Goal: Transaction & Acquisition: Purchase product/service

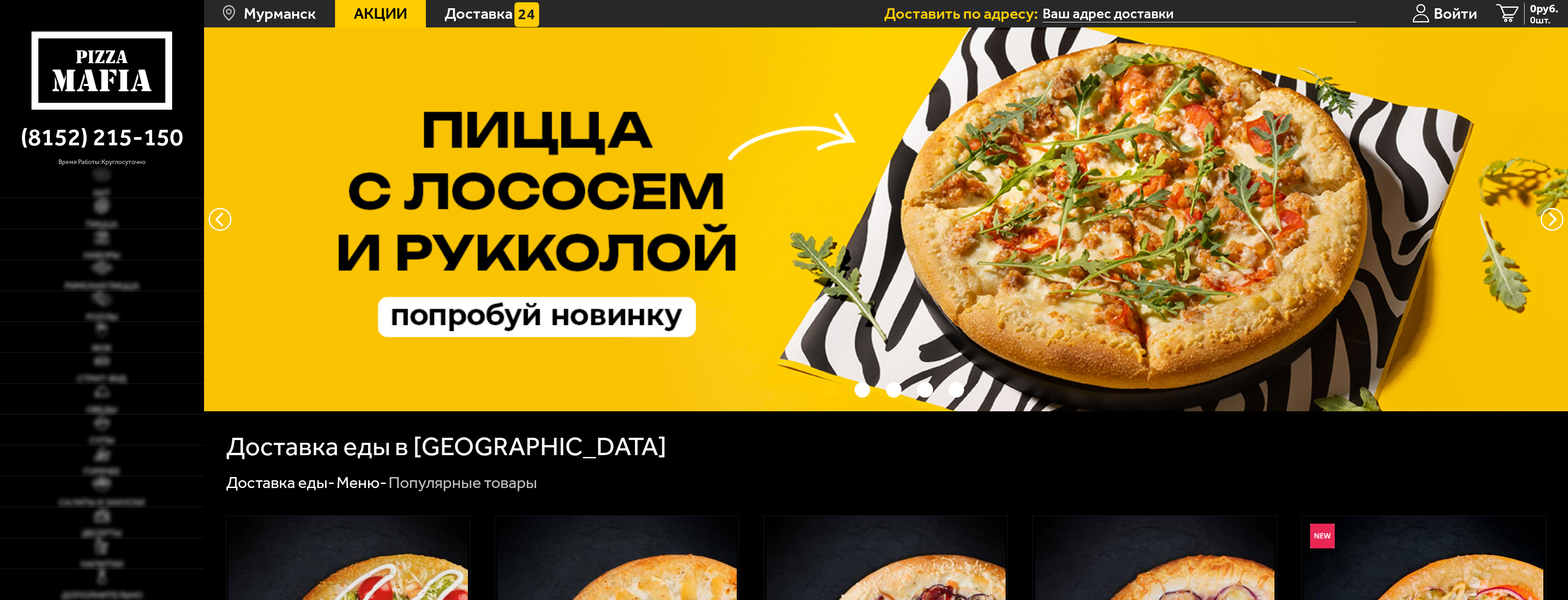
type input "[STREET_ADDRESS][PERSON_NAME]"
click at [1436, 6] on span "Войти" at bounding box center [1455, 13] width 44 height 15
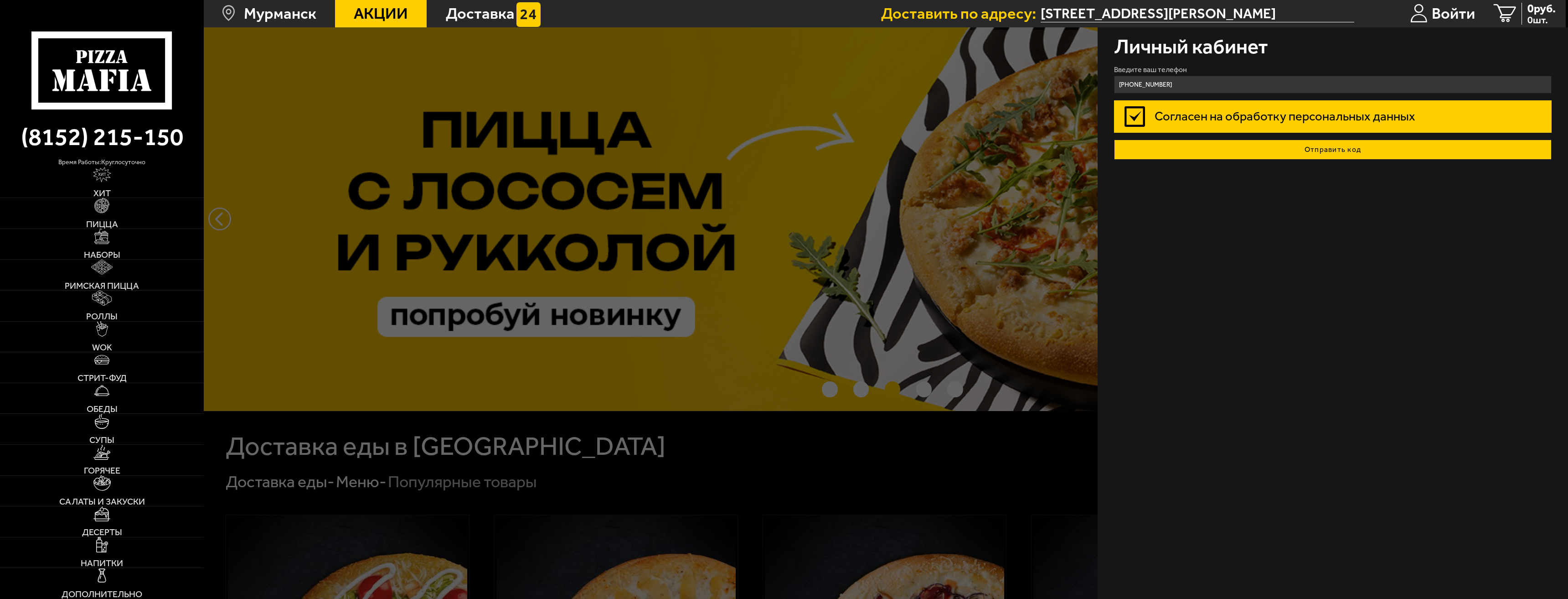
type input "[PHONE_NUMBER]"
click at [1259, 147] on button "Отправить код" at bounding box center [1332, 149] width 437 height 20
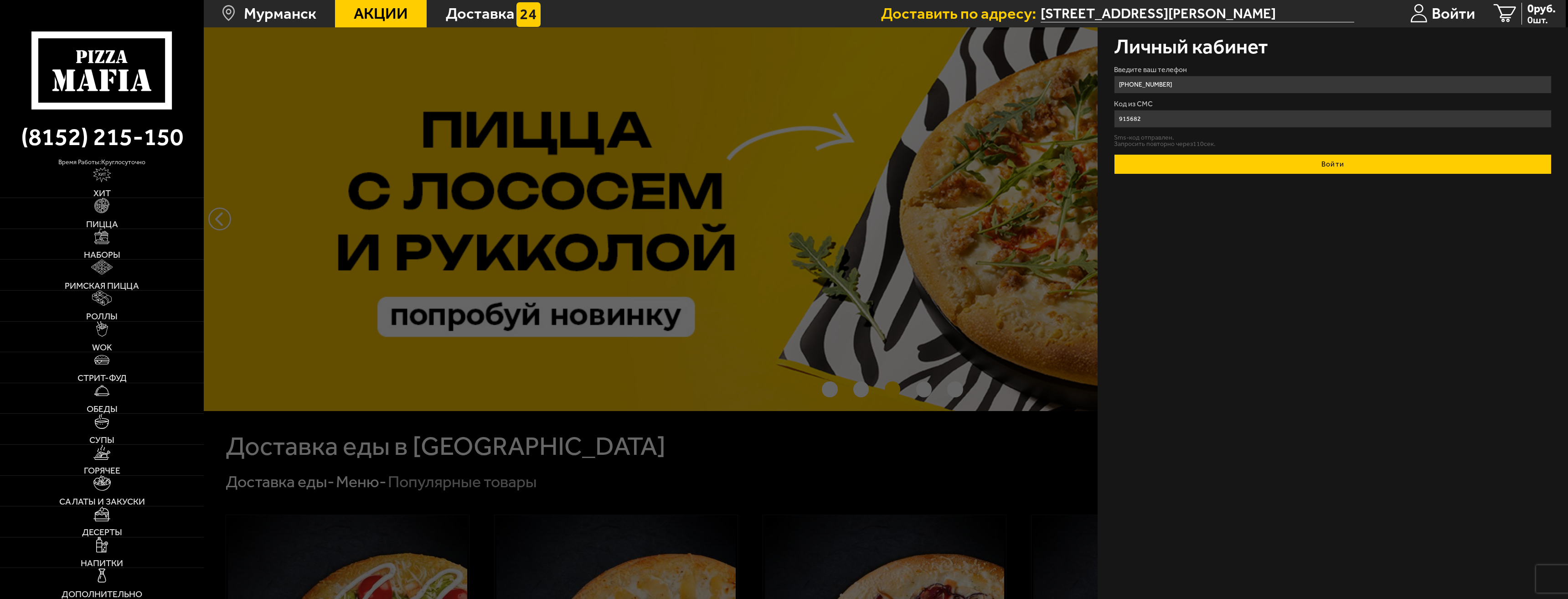
type input "915682"
click at [1361, 165] on button "Войти" at bounding box center [1332, 163] width 437 height 20
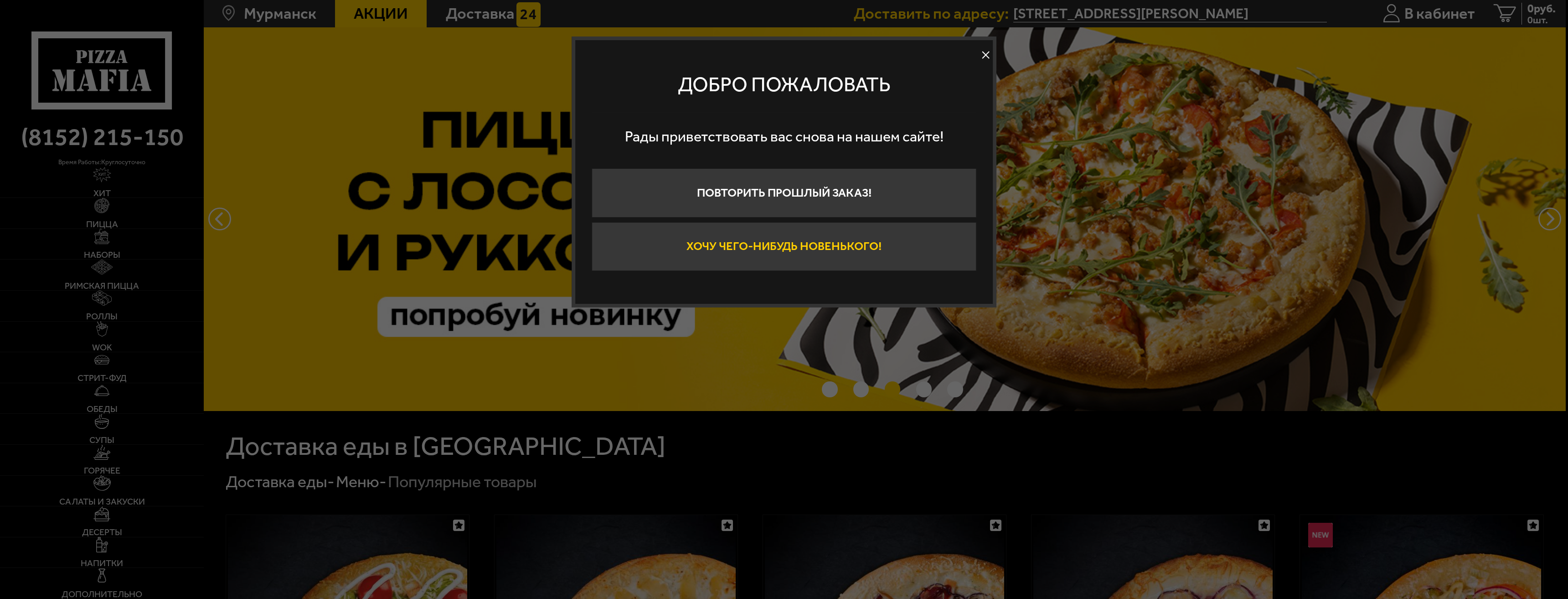
click at [799, 245] on button "Хочу чего-нибудь новенького!" at bounding box center [784, 247] width 384 height 49
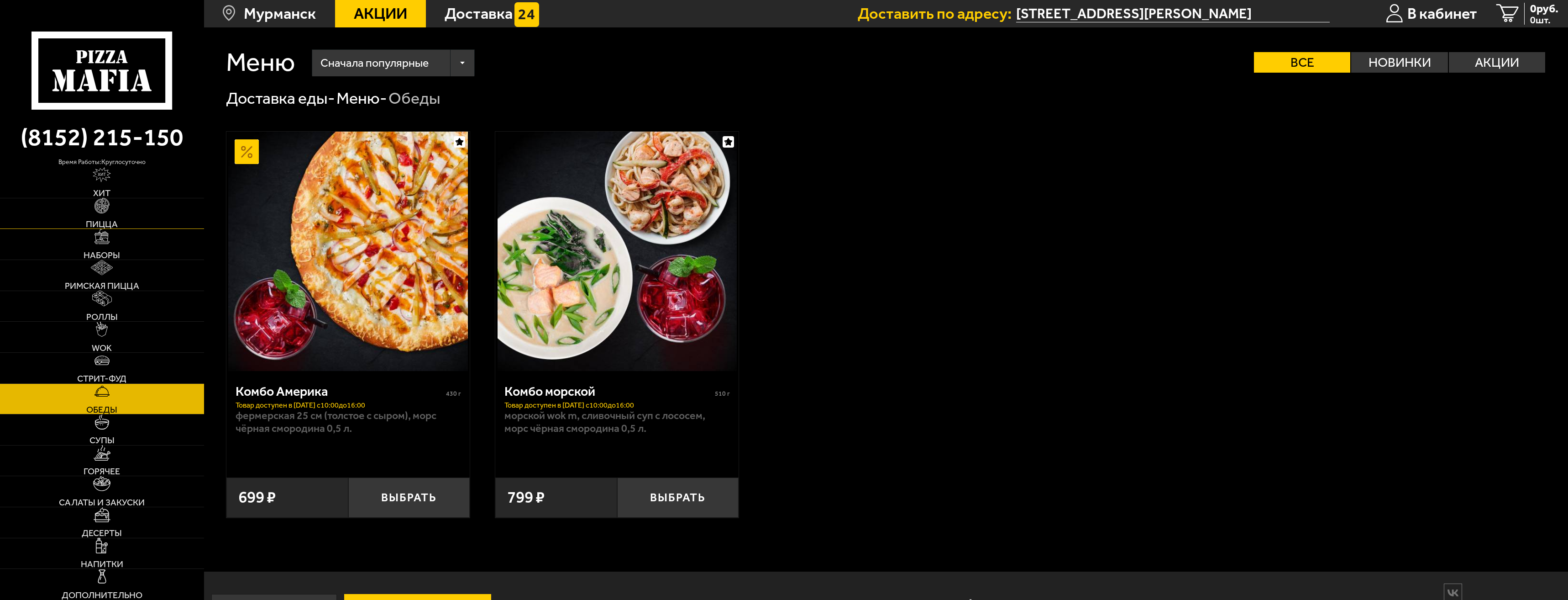
click at [110, 215] on link "Пицца" at bounding box center [102, 214] width 204 height 30
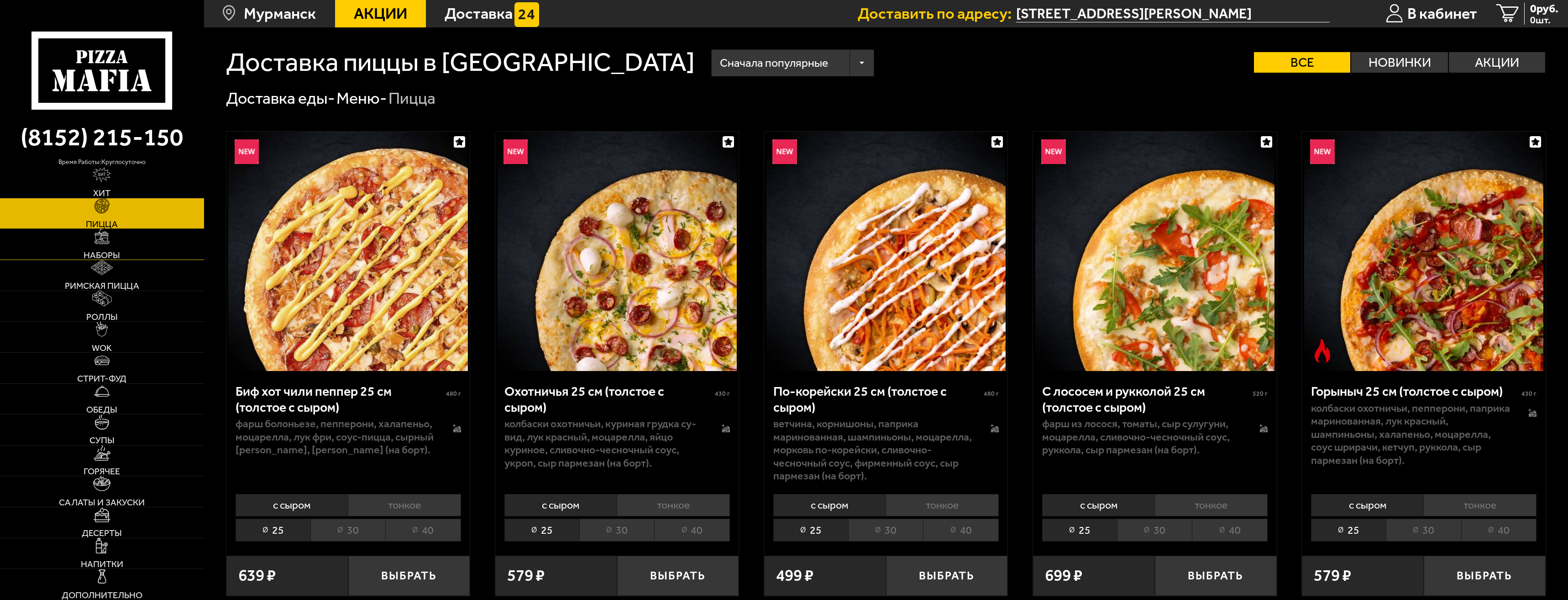
click at [101, 246] on link "Наборы" at bounding box center [102, 244] width 204 height 30
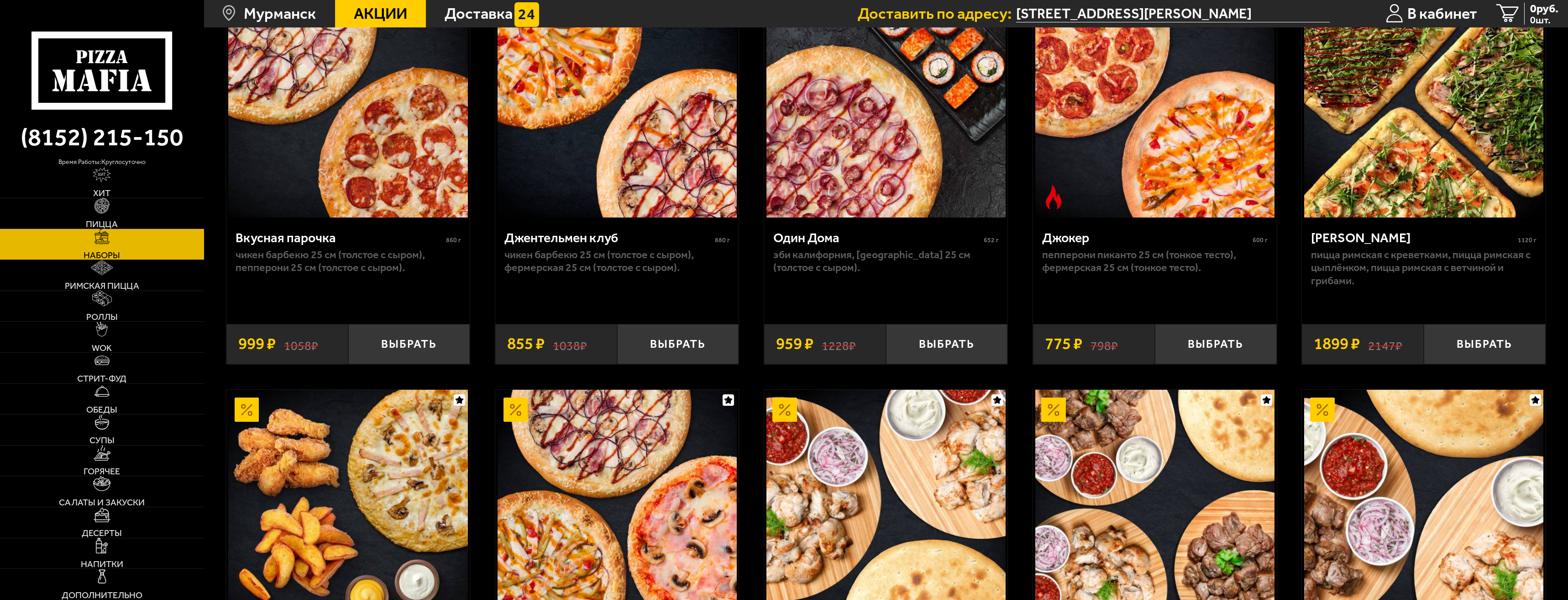
scroll to position [137, 0]
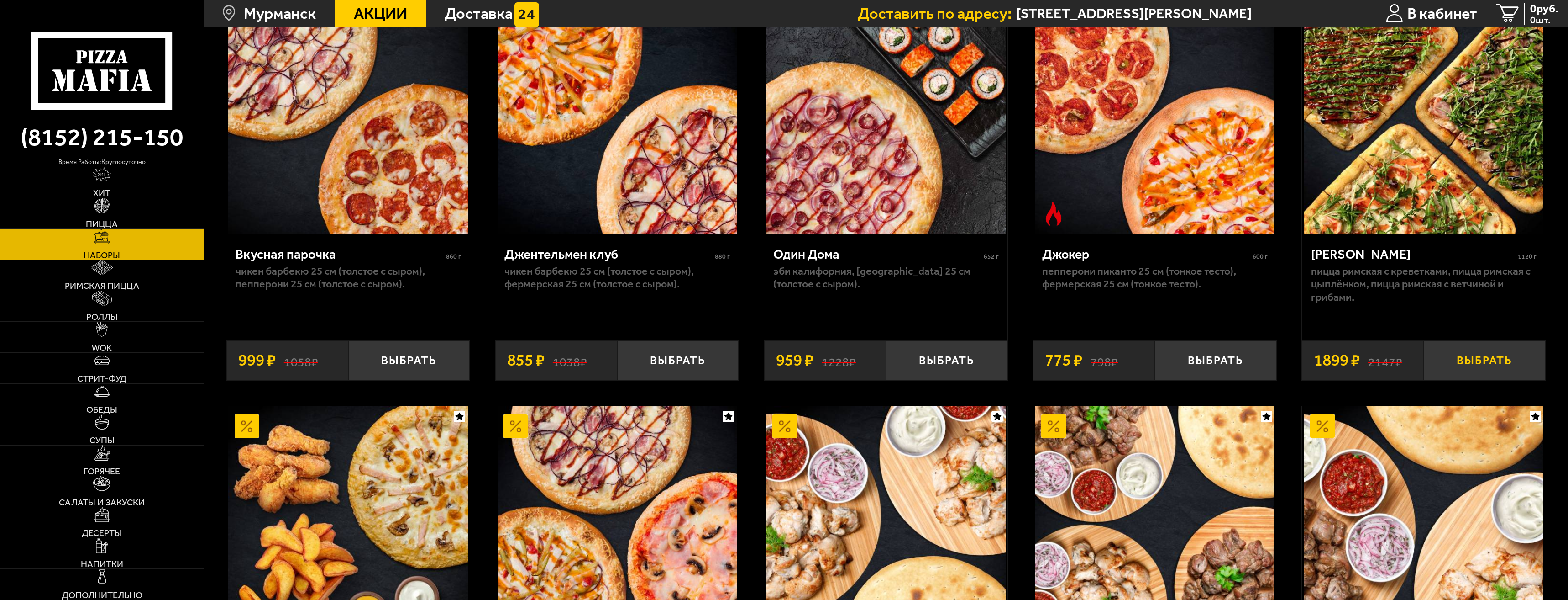
click at [1479, 364] on button "Выбрать" at bounding box center [1485, 361] width 122 height 40
click at [1512, 16] on span "1 шт." at bounding box center [1535, 20] width 47 height 9
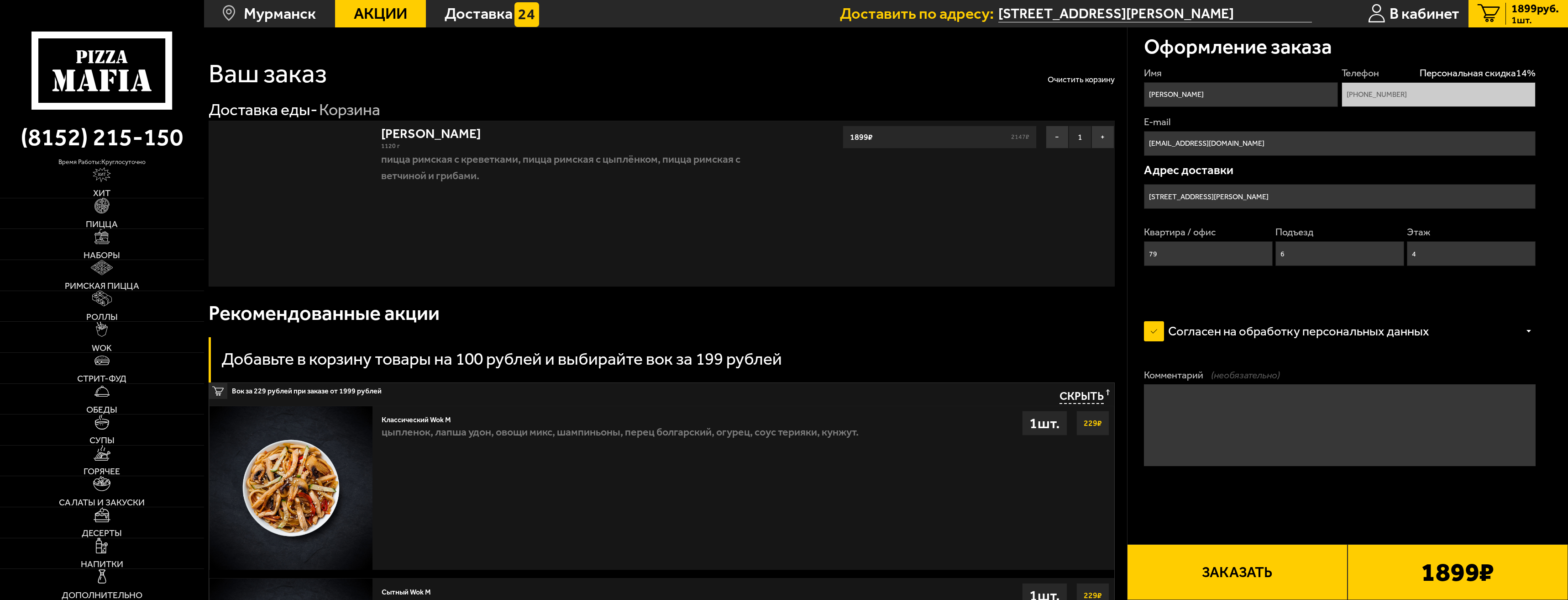
type input "[STREET_ADDRESS][PERSON_NAME]"
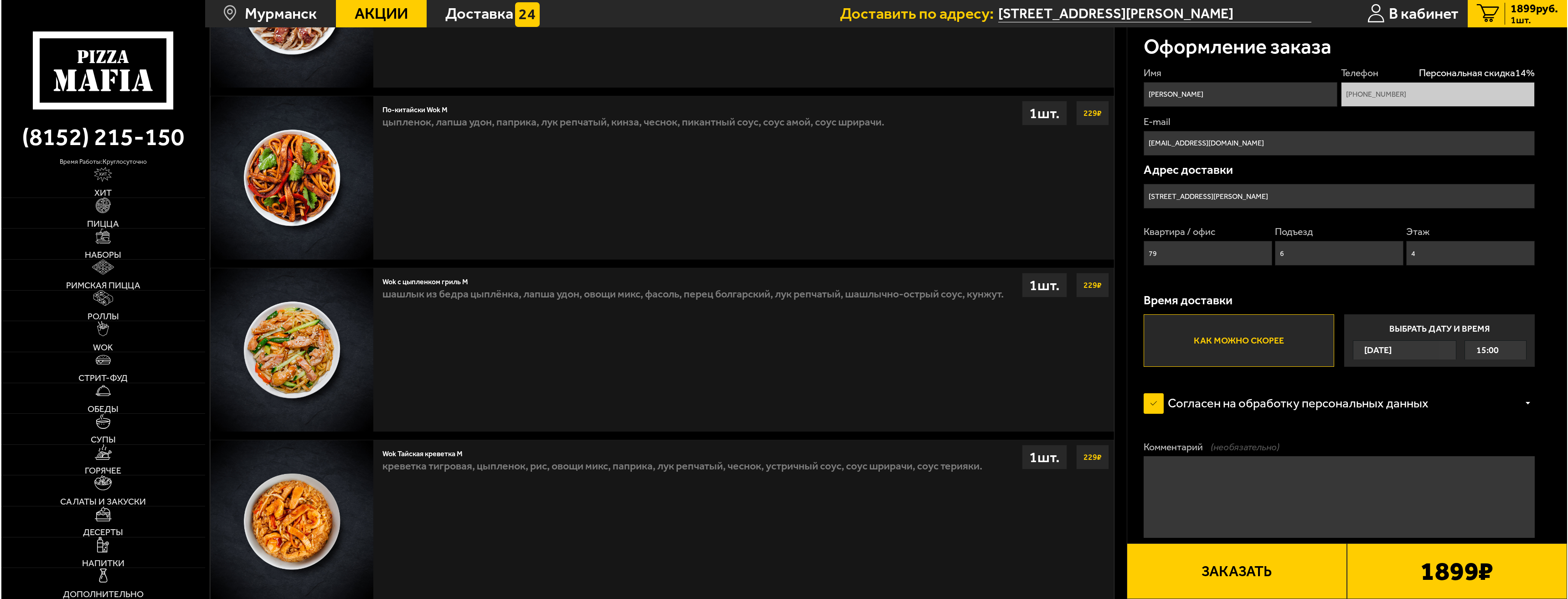
scroll to position [197, 0]
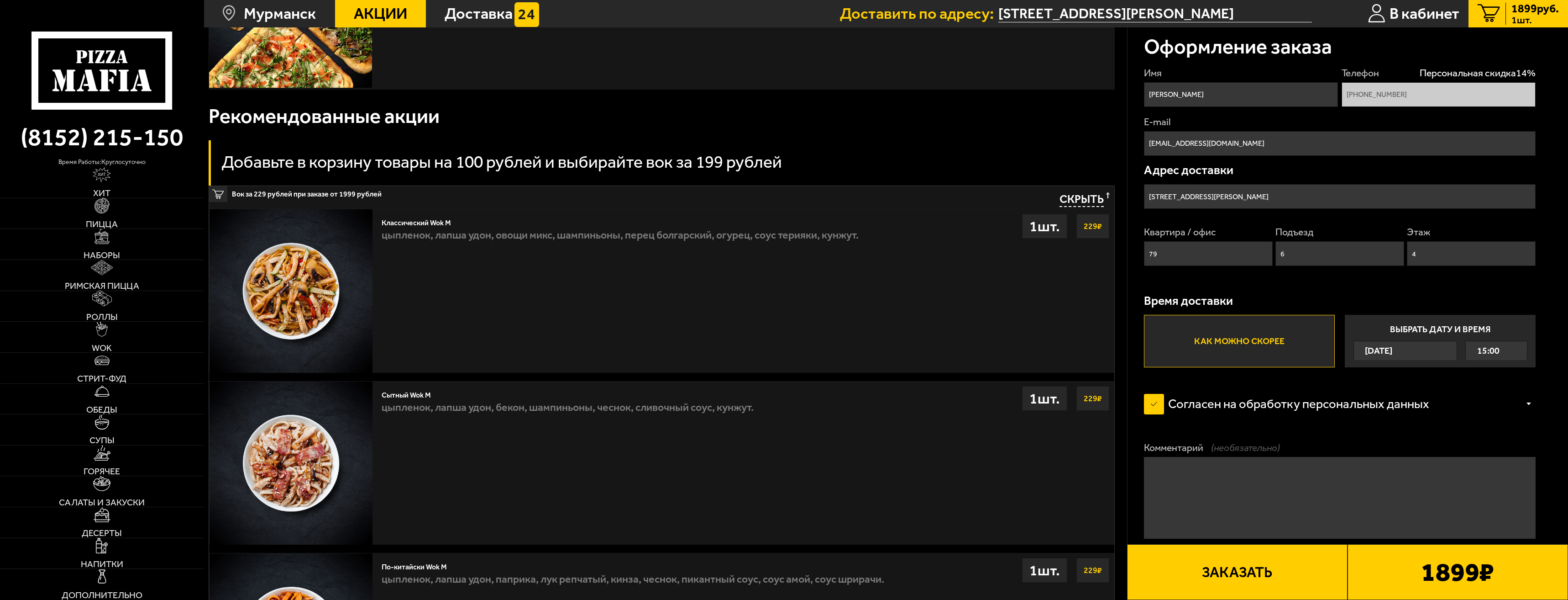
click at [1470, 559] on b "1899 ₽" at bounding box center [1457, 573] width 73 height 26
click at [1259, 578] on button "Заказать" at bounding box center [1237, 572] width 220 height 56
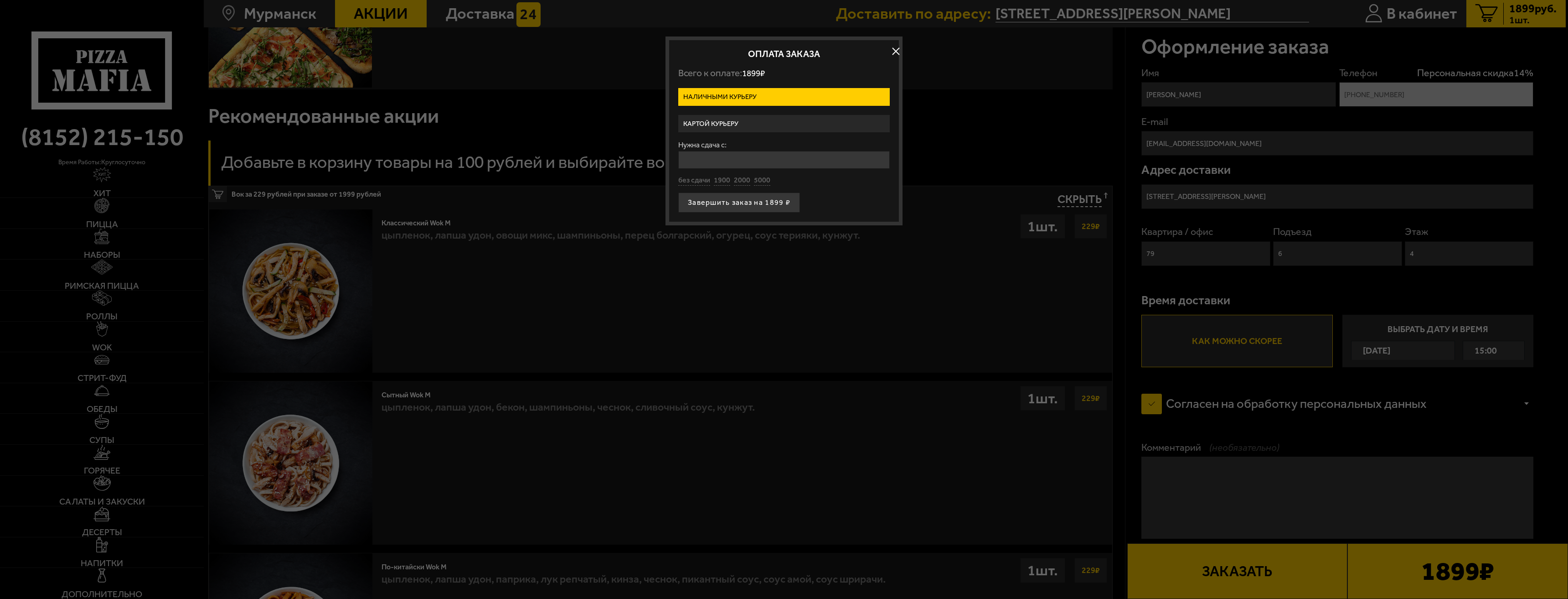
click at [740, 123] on label "Картой курьеру" at bounding box center [784, 124] width 211 height 18
click at [0, 0] on input "Картой курьеру" at bounding box center [0, 0] width 0 height 0
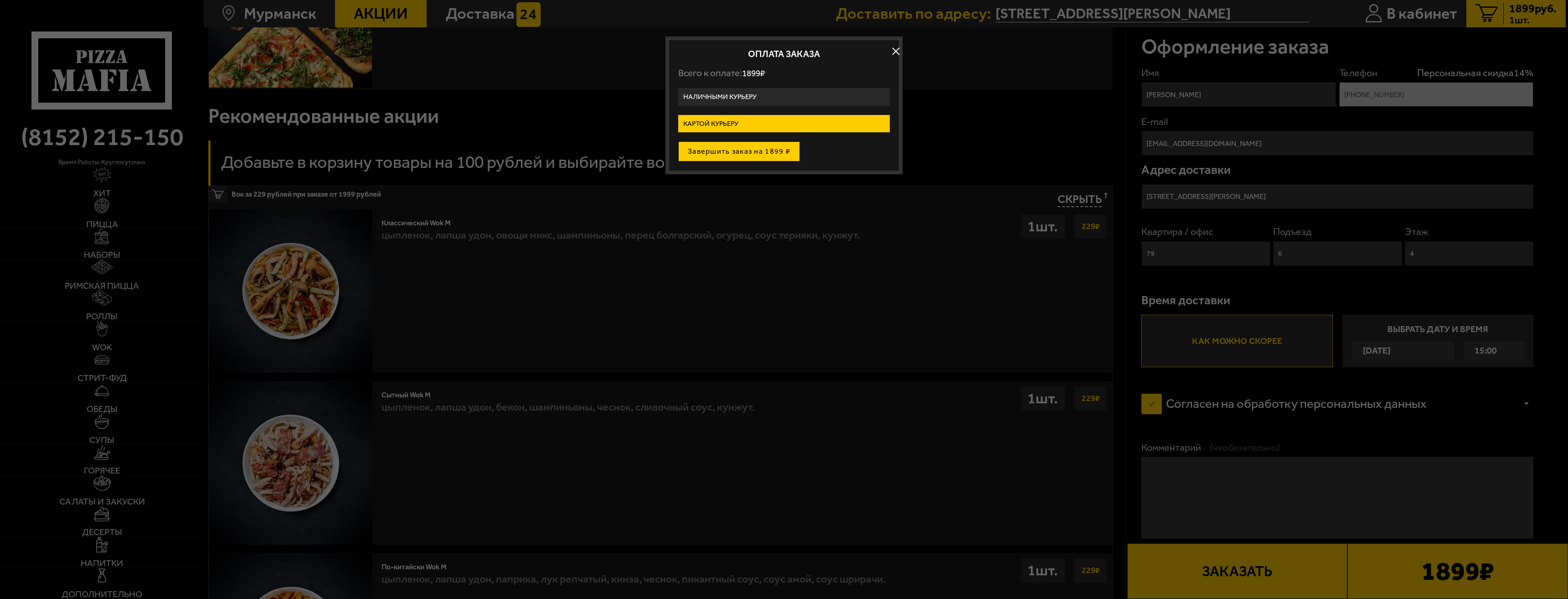
click at [745, 146] on button "Завершить заказ на 1899 ₽" at bounding box center [738, 151] width 122 height 20
